Goal: Task Accomplishment & Management: Manage account settings

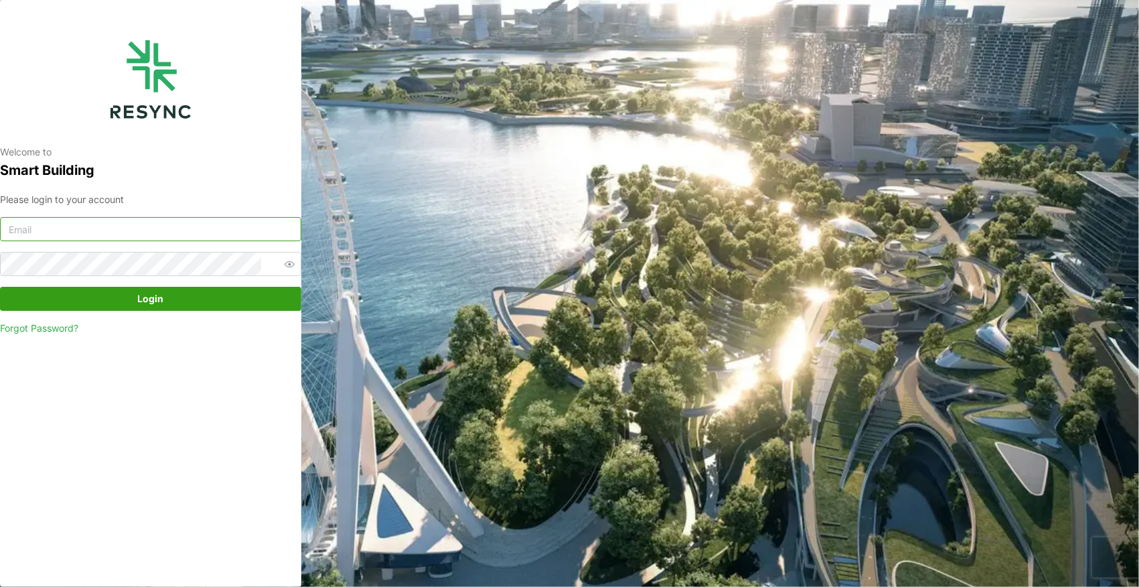
click at [244, 232] on input at bounding box center [150, 229] width 301 height 24
click at [173, 226] on input at bounding box center [150, 229] width 301 height 24
paste input "[PERSON_NAME][DOMAIN_NAME][EMAIL_ADDRESS][PERSON_NAME][DOMAIN_NAME]"
type input "[PERSON_NAME][DOMAIN_NAME][EMAIL_ADDRESS][PERSON_NAME][DOMAIN_NAME]"
click at [142, 307] on span "Login" at bounding box center [151, 298] width 26 height 23
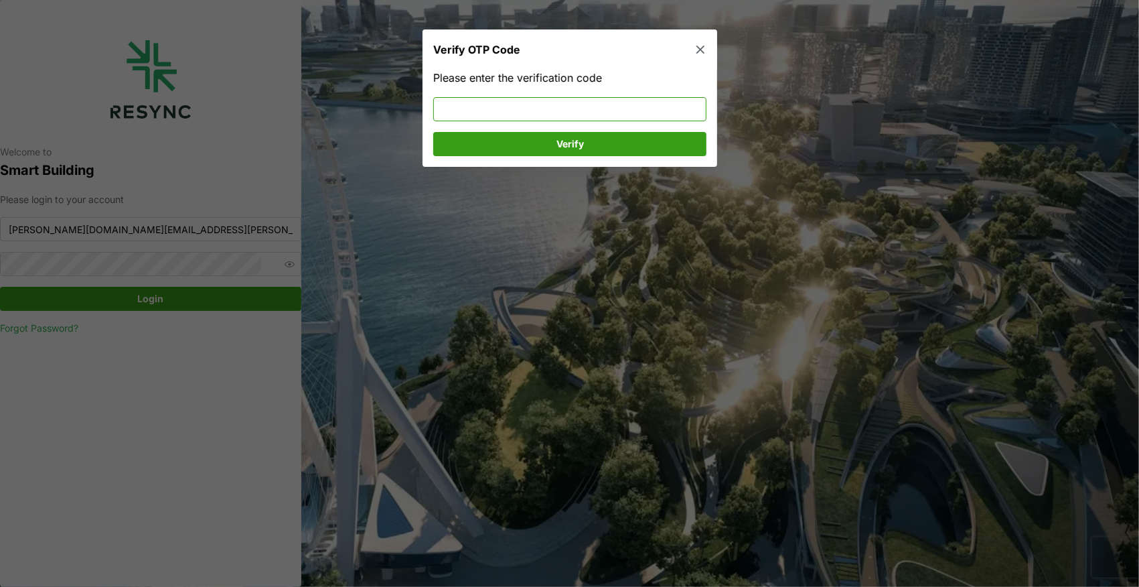
click at [479, 99] on input at bounding box center [569, 109] width 273 height 24
type input "4"
type input "868077"
click at [566, 146] on span "Verify" at bounding box center [569, 144] width 27 height 23
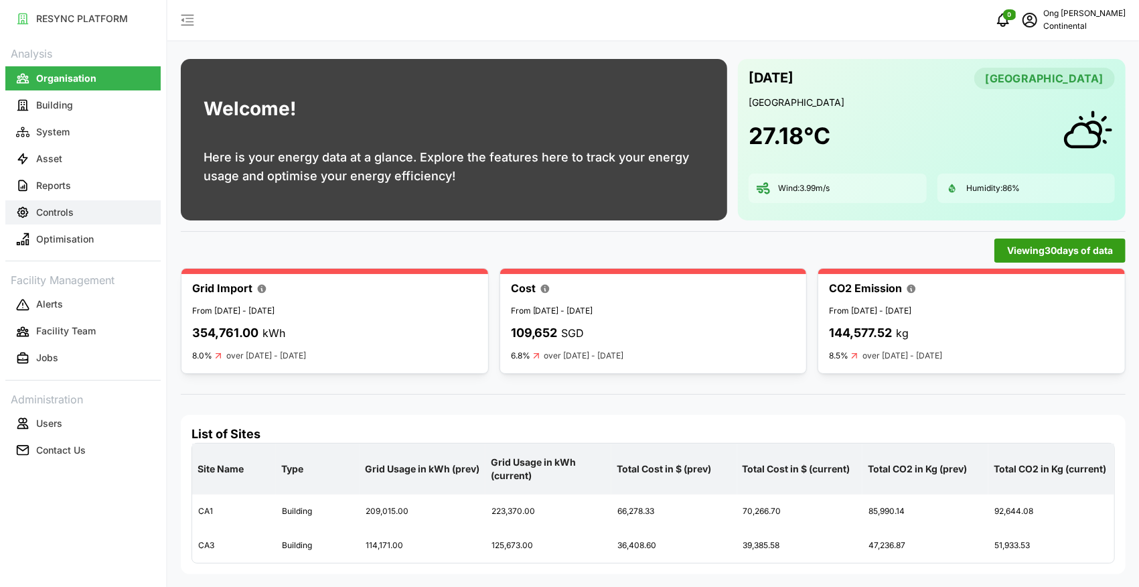
click at [54, 206] on p "Controls" at bounding box center [54, 212] width 37 height 13
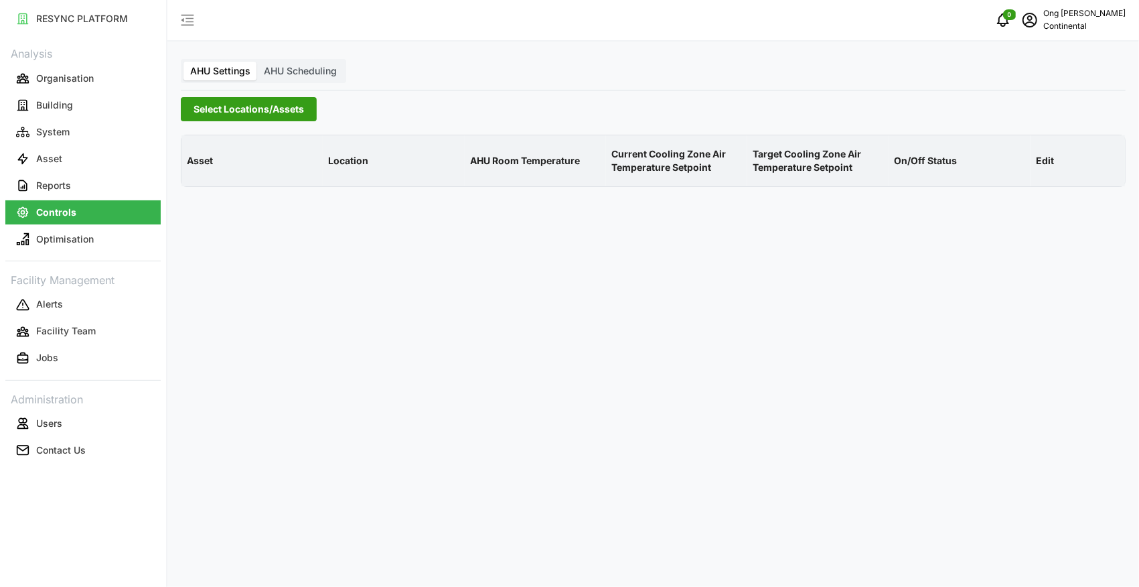
click at [234, 108] on span "Select Locations/Assets" at bounding box center [249, 109] width 110 height 23
click at [198, 167] on polyline at bounding box center [198, 169] width 3 height 5
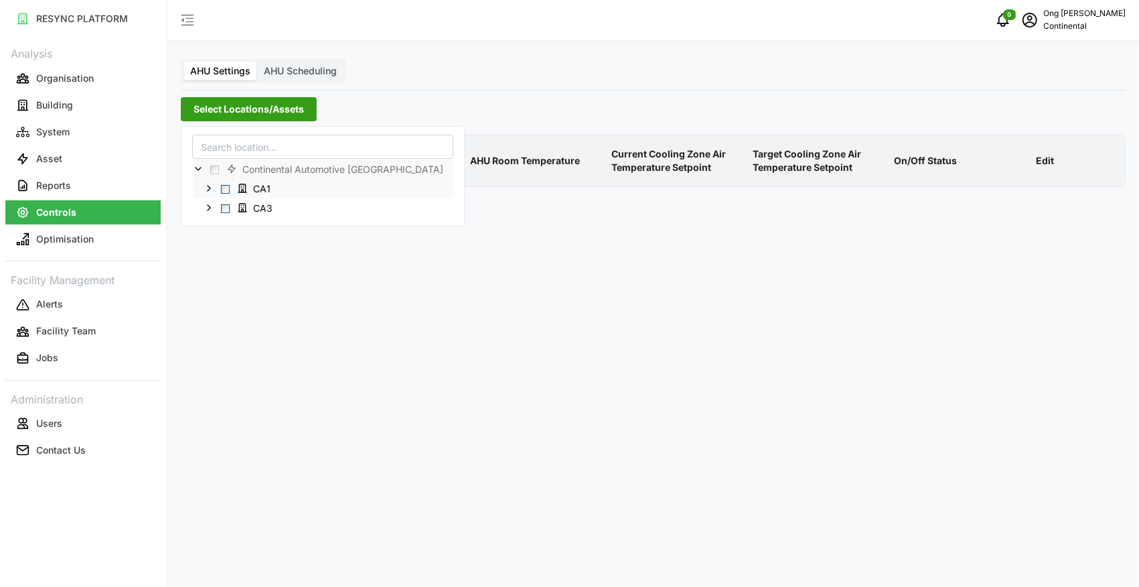
click at [223, 187] on span "Select CA1" at bounding box center [225, 189] width 9 height 9
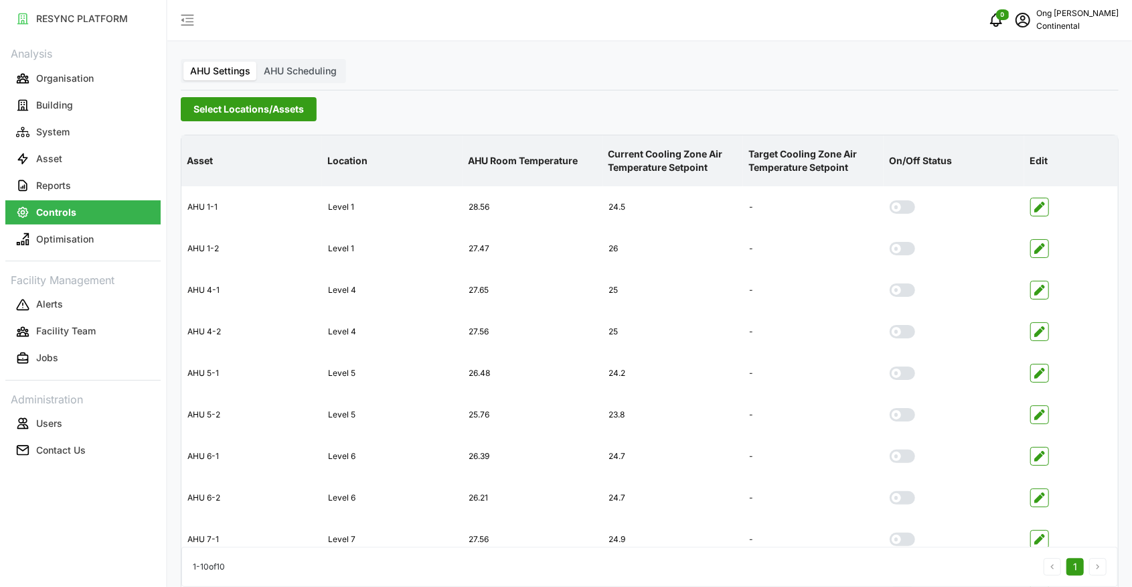
click at [306, 540] on div "AHU 7-1" at bounding box center [251, 539] width 139 height 33
click at [80, 104] on button "Building" at bounding box center [82, 105] width 155 height 24
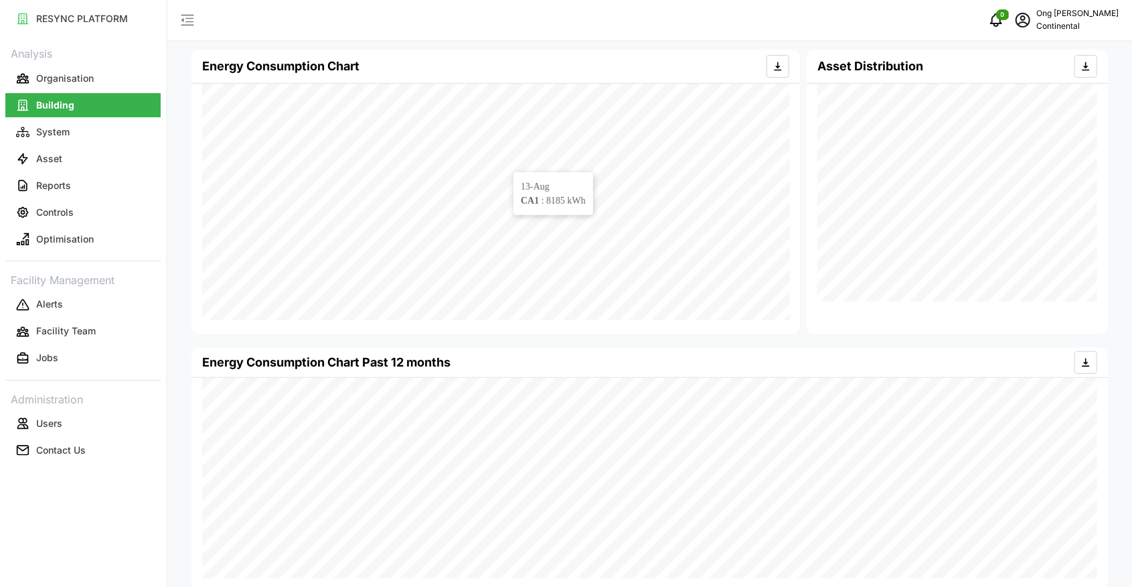
scroll to position [281, 0]
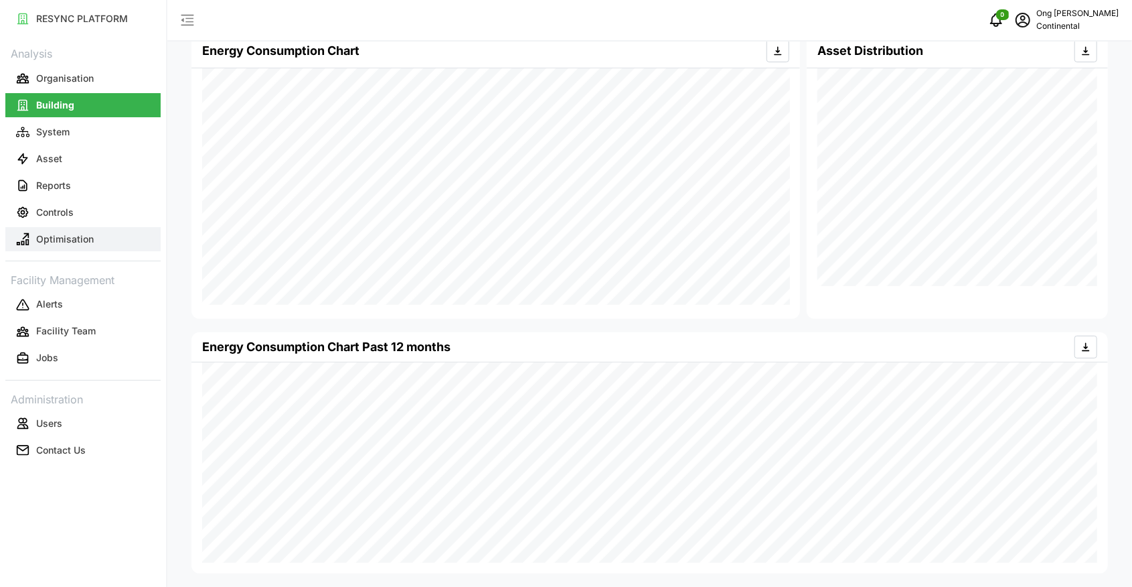
click at [97, 240] on button "Optimisation" at bounding box center [82, 239] width 155 height 24
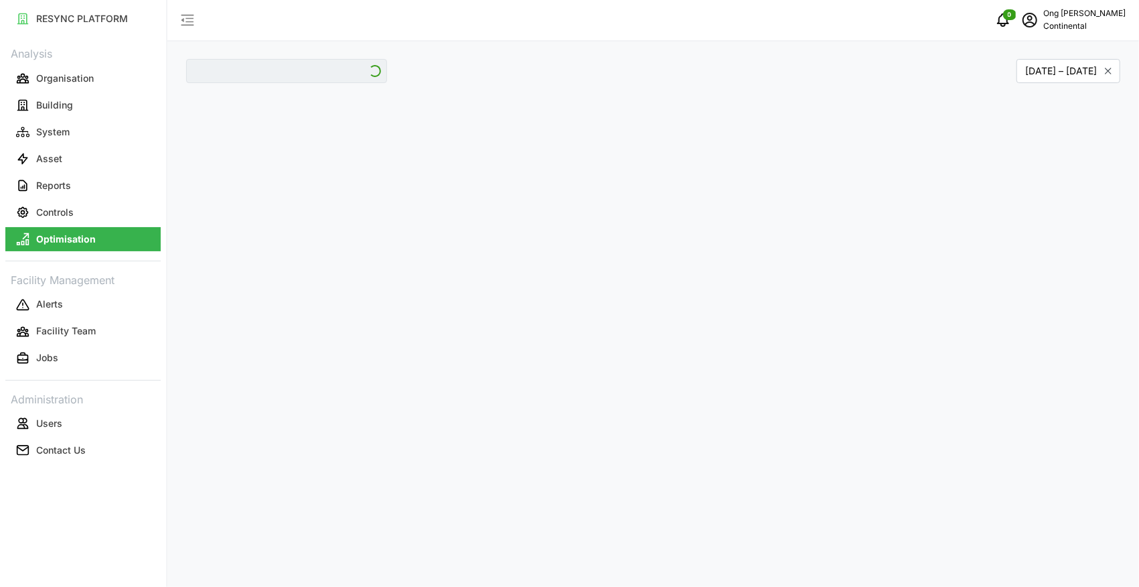
type input "CA1"
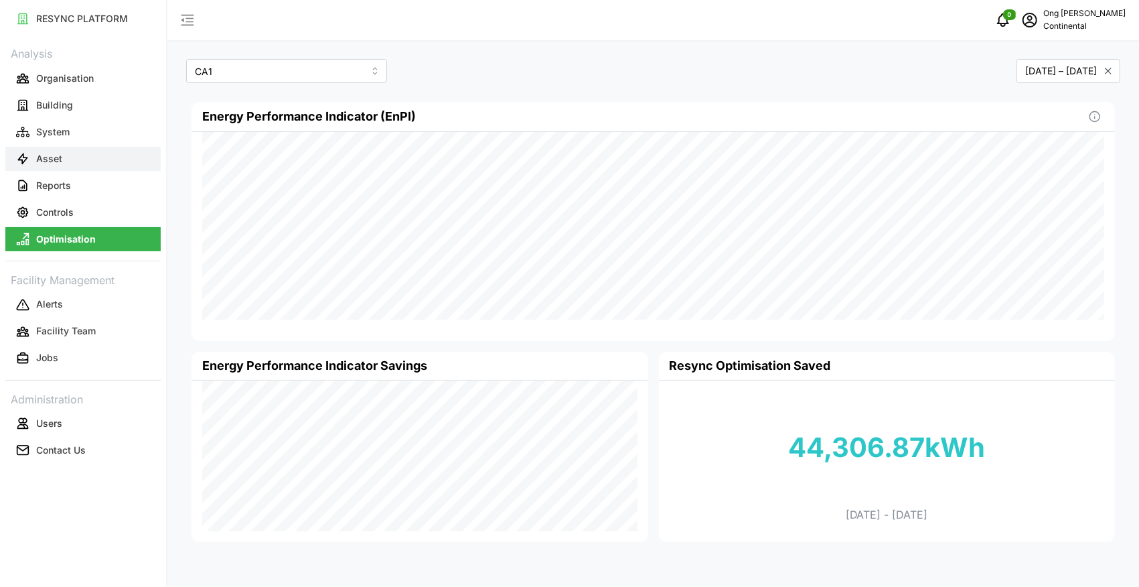
click at [73, 151] on button "Asset" at bounding box center [82, 159] width 155 height 24
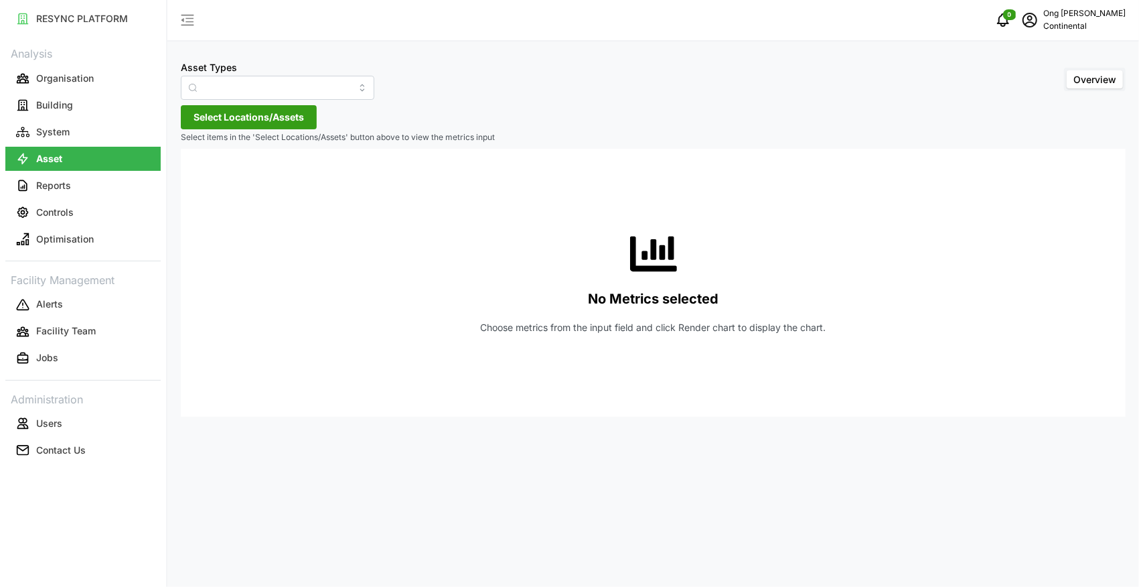
type input "Air Handling Unit"
click at [76, 130] on button "System" at bounding box center [82, 132] width 155 height 24
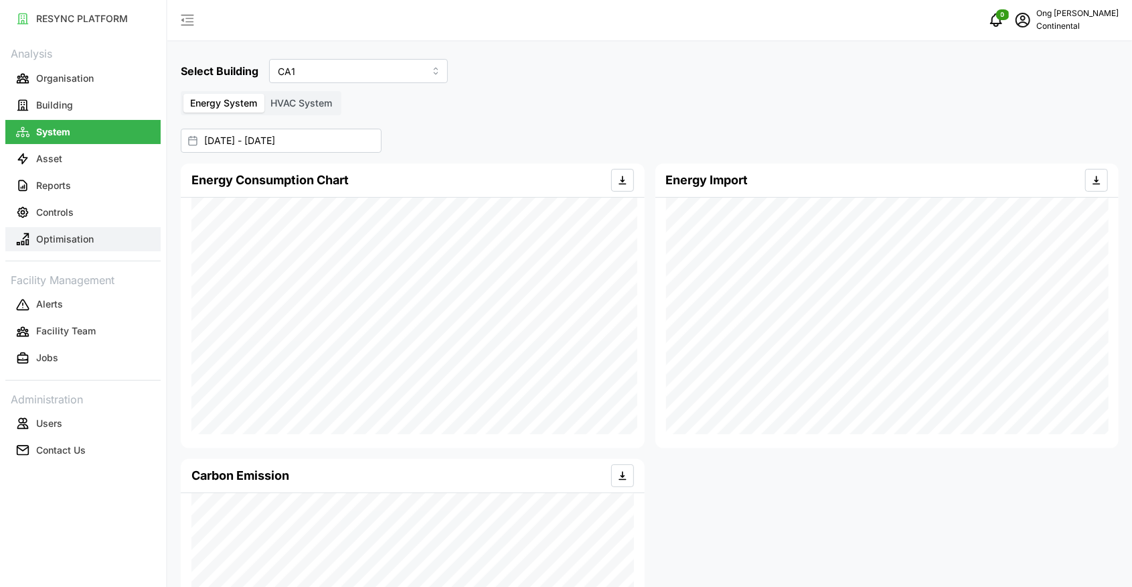
click at [86, 236] on p "Optimisation" at bounding box center [65, 238] width 58 height 13
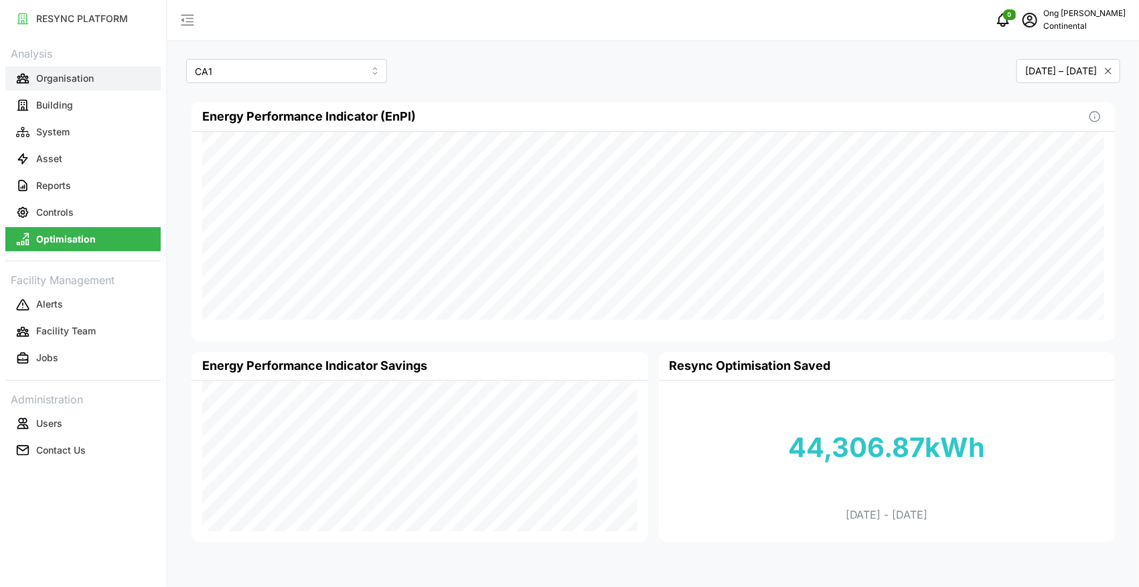
click at [66, 82] on p "Organisation" at bounding box center [65, 78] width 58 height 13
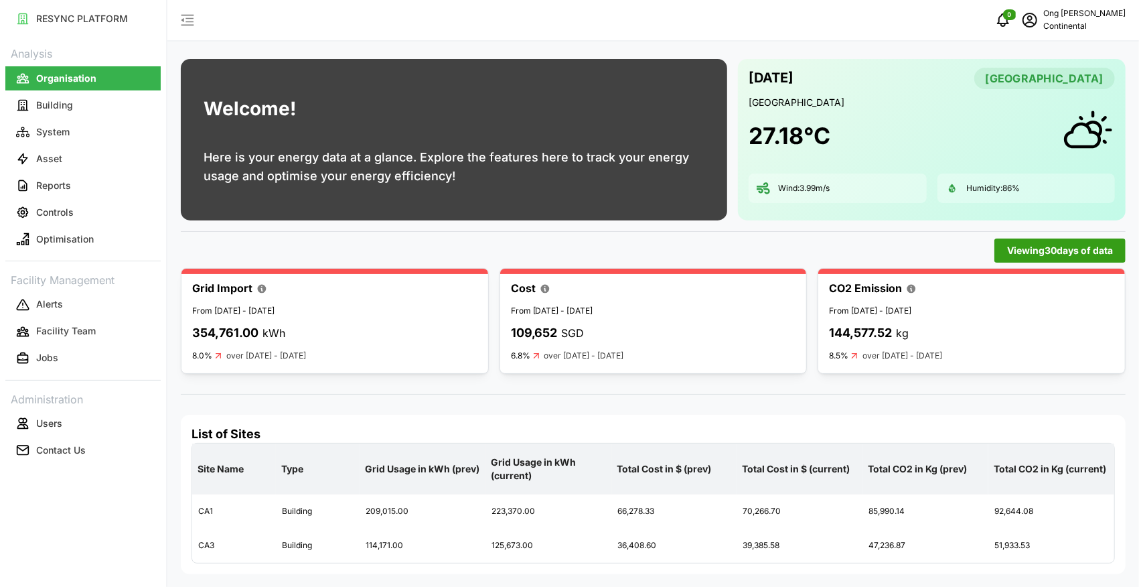
click at [1014, 243] on span "Viewing 30 days of data" at bounding box center [1060, 250] width 106 height 23
click at [963, 275] on input "30 Days" at bounding box center [909, 275] width 179 height 24
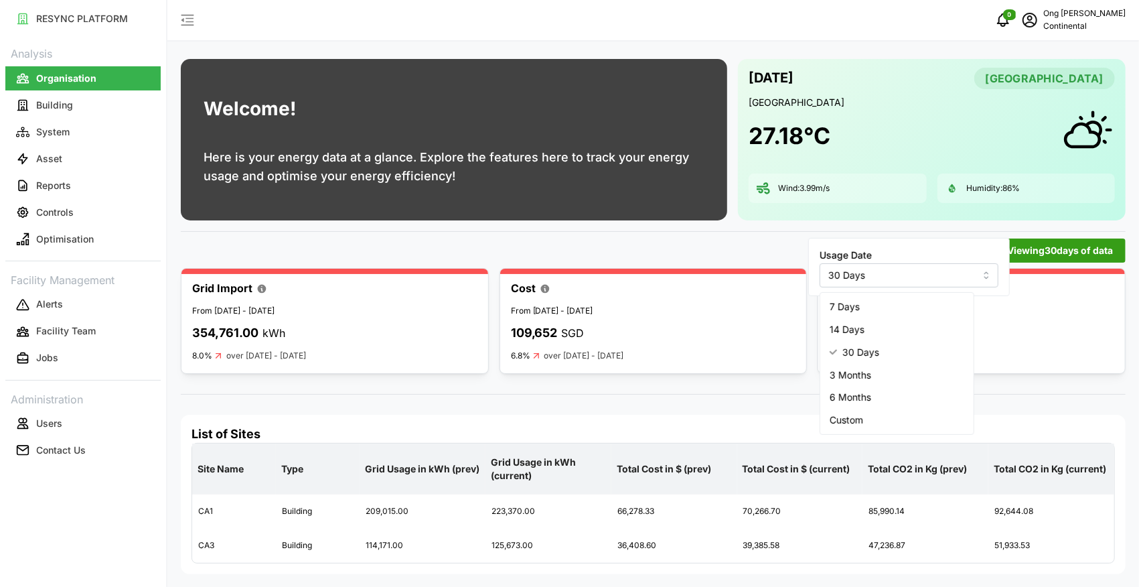
click at [899, 306] on div "7 Days" at bounding box center [896, 307] width 148 height 23
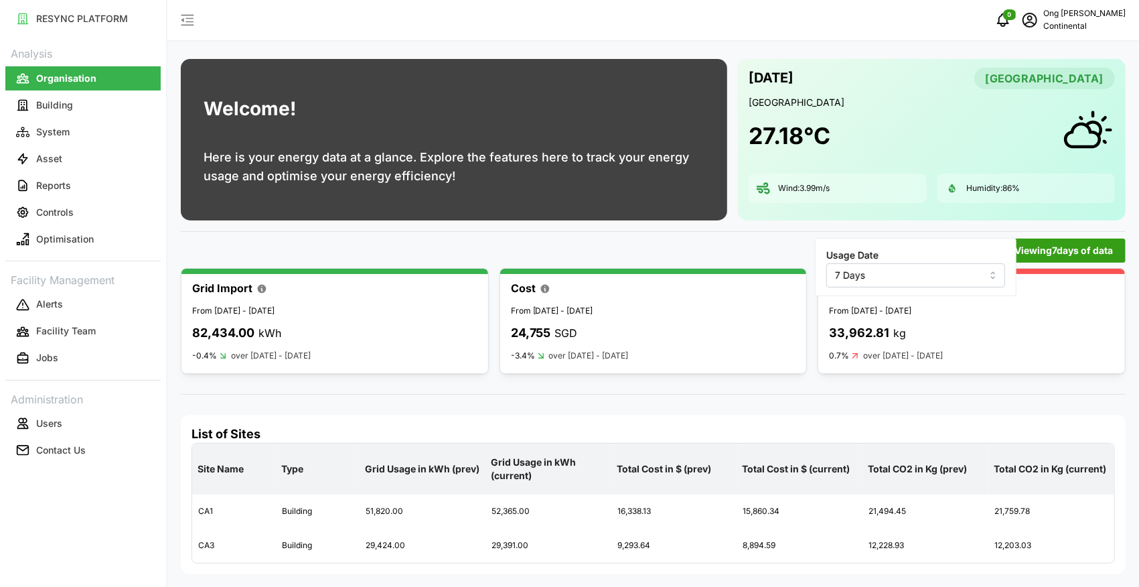
click at [952, 279] on input "7 Days" at bounding box center [915, 275] width 179 height 24
click at [896, 323] on div "14 Days" at bounding box center [904, 329] width 148 height 23
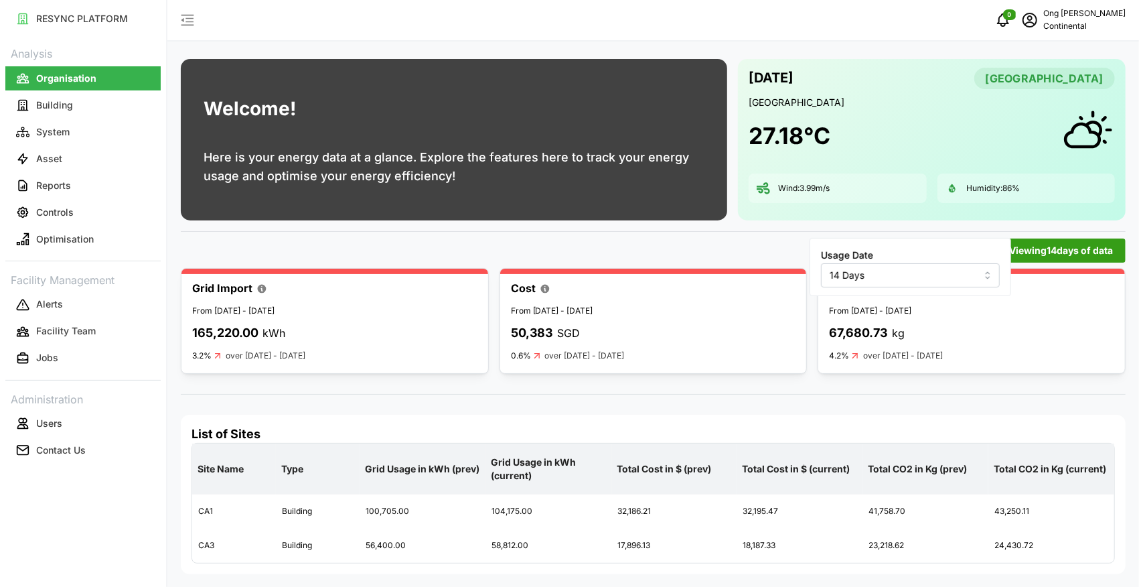
click at [883, 277] on input "14 Days" at bounding box center [910, 275] width 179 height 24
click at [856, 344] on div "30 Days" at bounding box center [898, 352] width 148 height 23
click at [889, 277] on input "30 Days" at bounding box center [909, 275] width 179 height 24
click at [860, 371] on span "3 Months" at bounding box center [850, 375] width 42 height 15
click at [868, 275] on input "3 Months" at bounding box center [908, 275] width 179 height 24
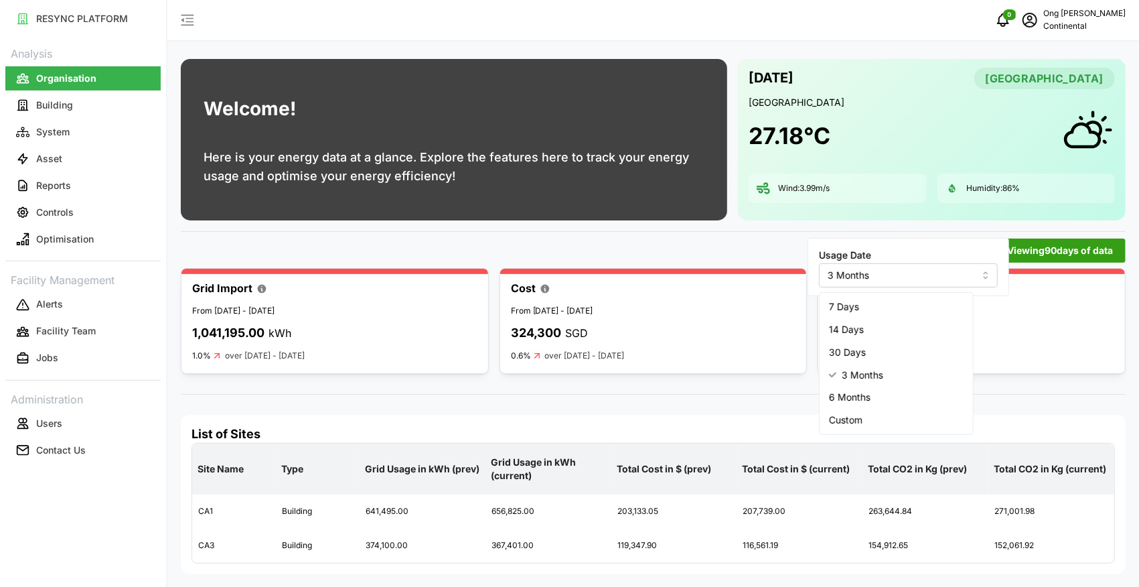
click at [853, 345] on span "30 Days" at bounding box center [847, 352] width 37 height 15
type input "30 Days"
click at [763, 247] on div "Viewing 30 days of data" at bounding box center [653, 250] width 945 height 24
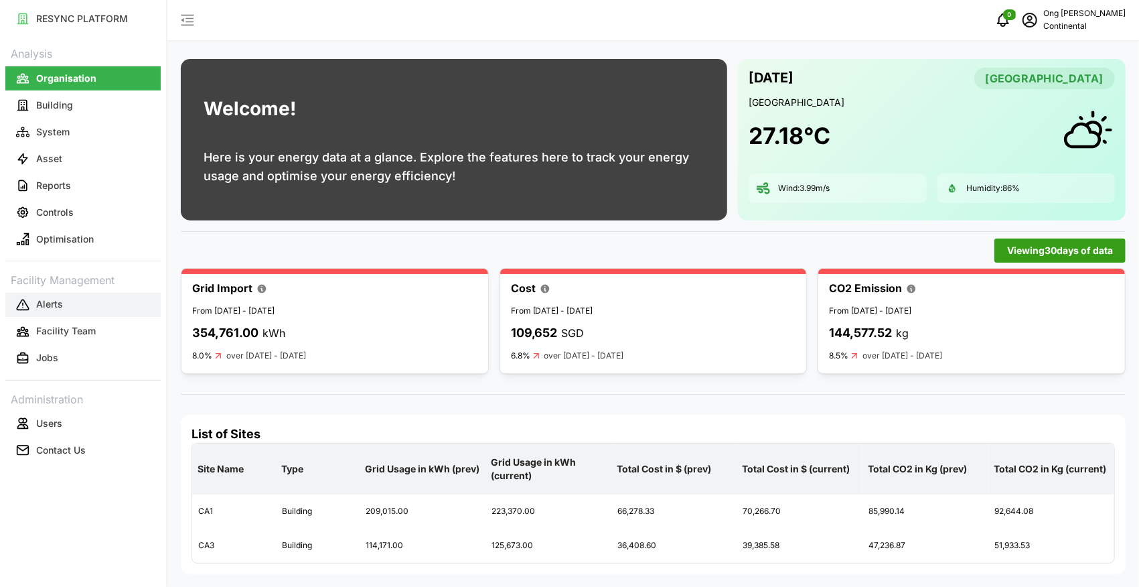
click at [66, 298] on button "Alerts" at bounding box center [82, 305] width 155 height 24
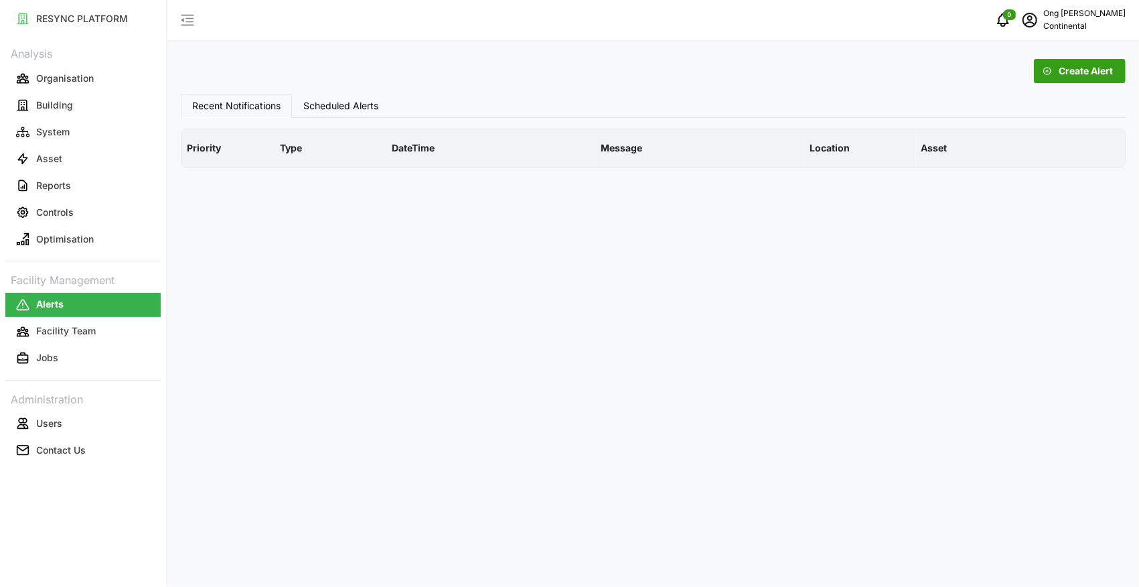
click at [348, 111] on Alerts "Scheduled Alerts" at bounding box center [341, 106] width 98 height 24
click at [275, 108] on span "Recent Notifications" at bounding box center [236, 105] width 88 height 9
